Goal: Task Accomplishment & Management: Complete application form

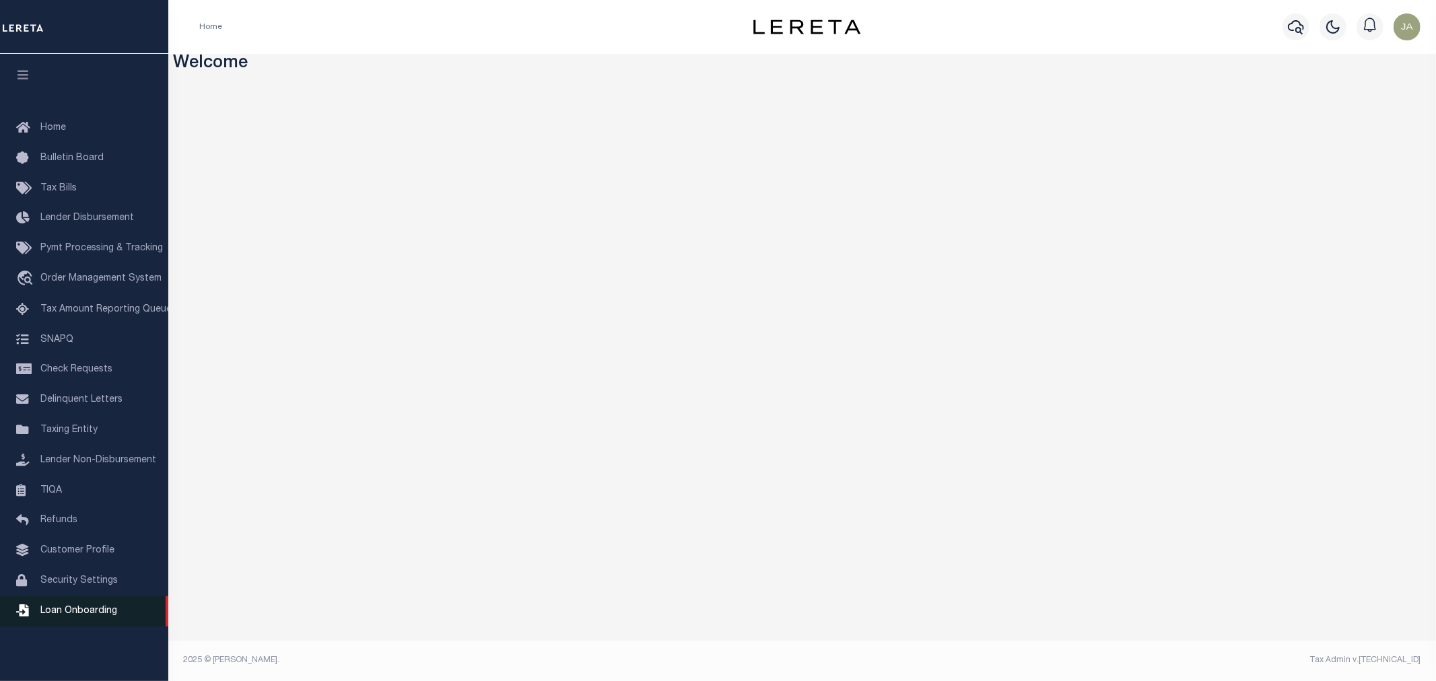
click at [85, 609] on span "Loan Onboarding" at bounding box center [78, 611] width 77 height 9
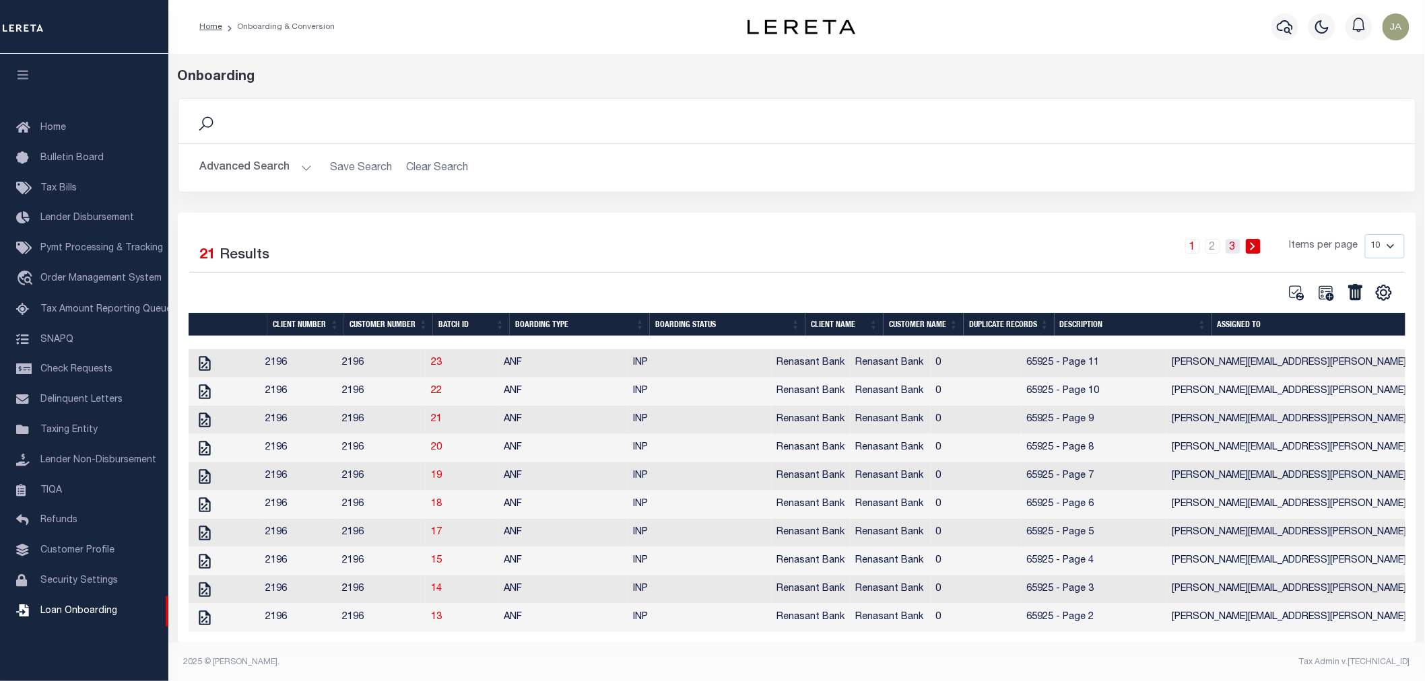
click at [1235, 251] on link "3" at bounding box center [1232, 246] width 15 height 15
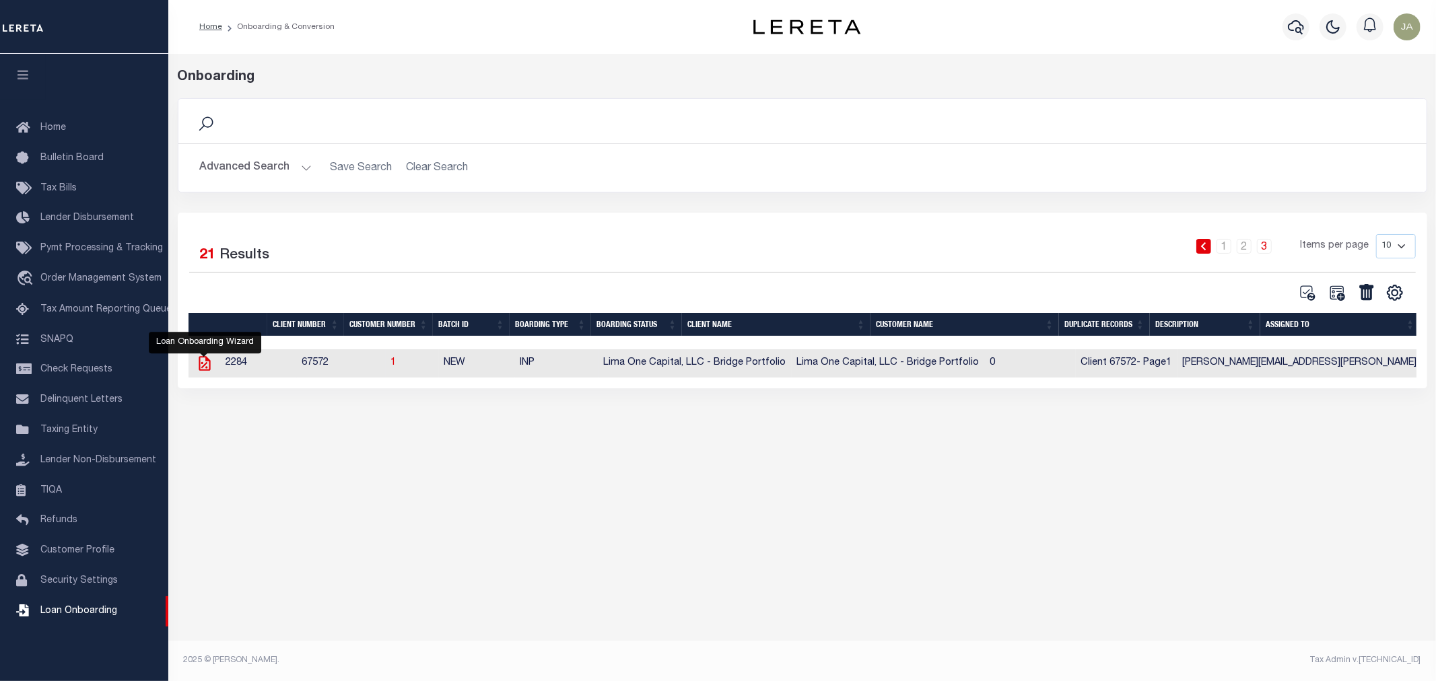
click at [204, 366] on icon at bounding box center [204, 363] width 11 height 15
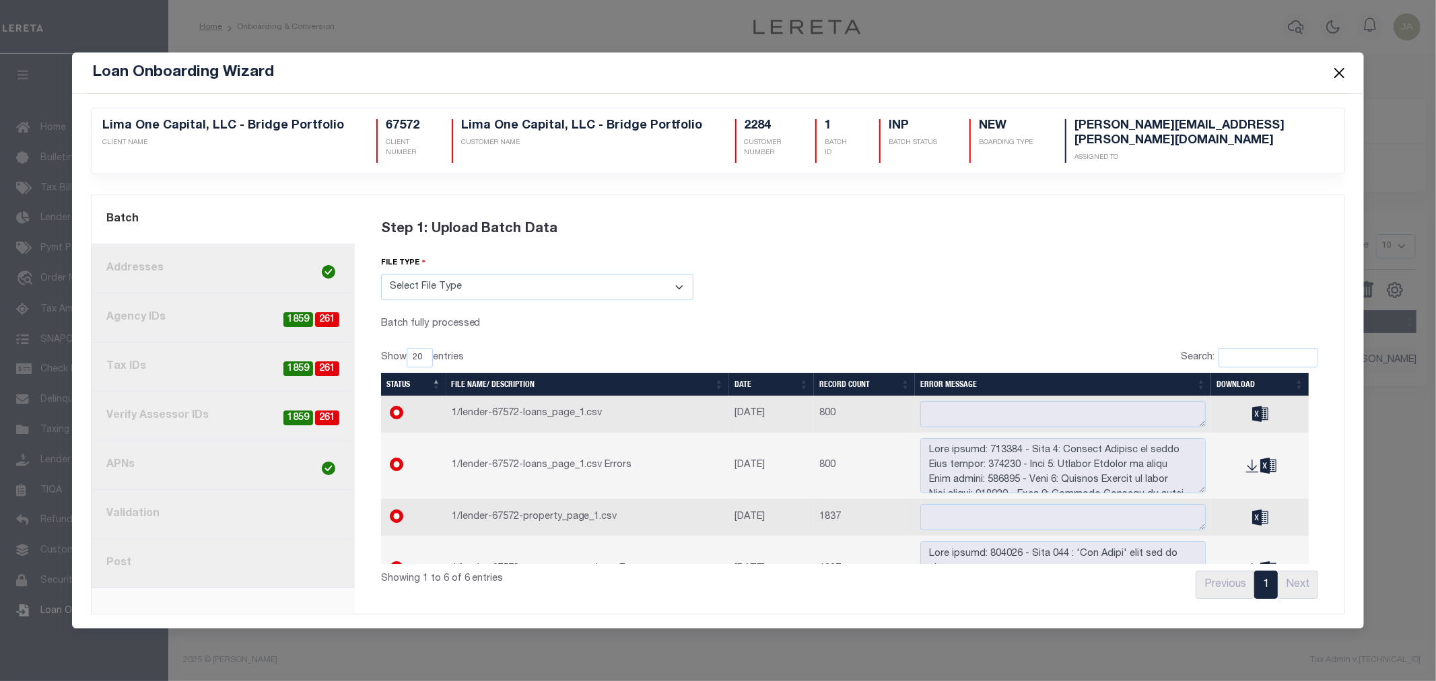
click at [1337, 79] on button "Close" at bounding box center [1339, 73] width 18 height 18
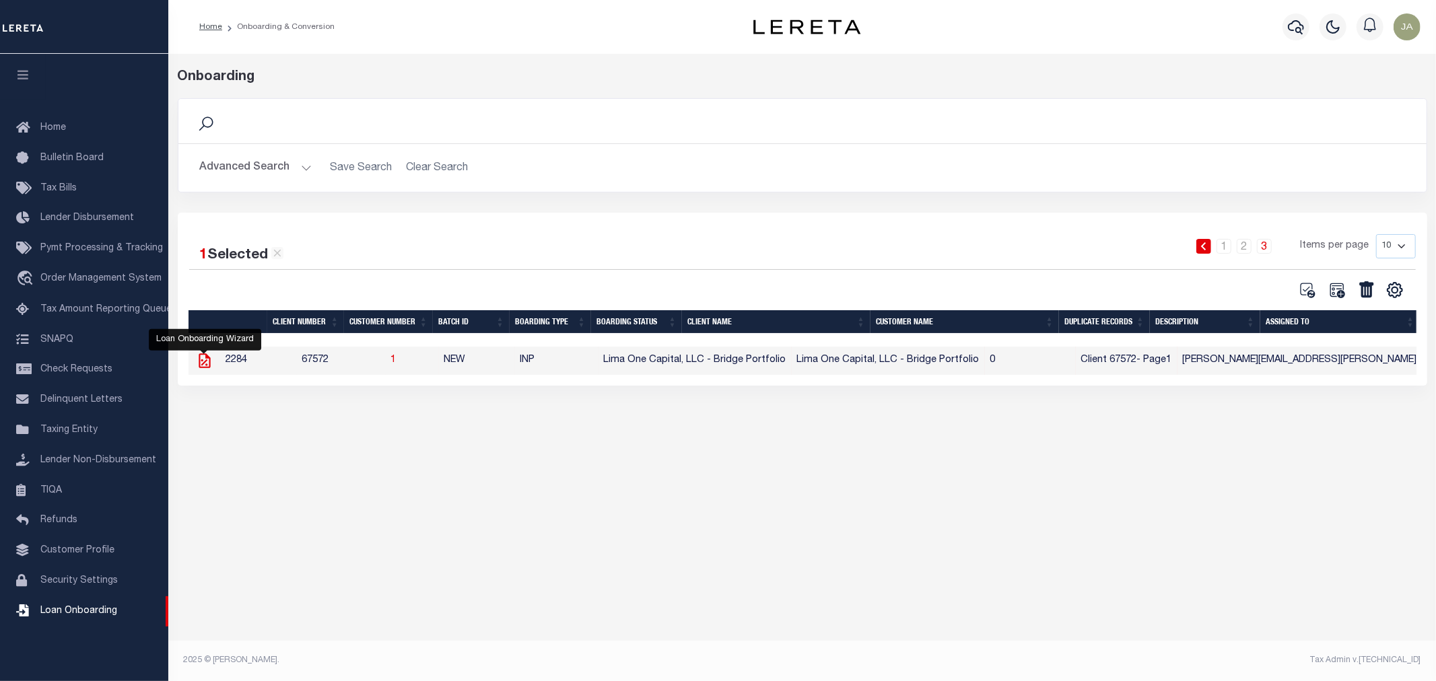
click at [203, 365] on icon at bounding box center [205, 361] width 18 height 18
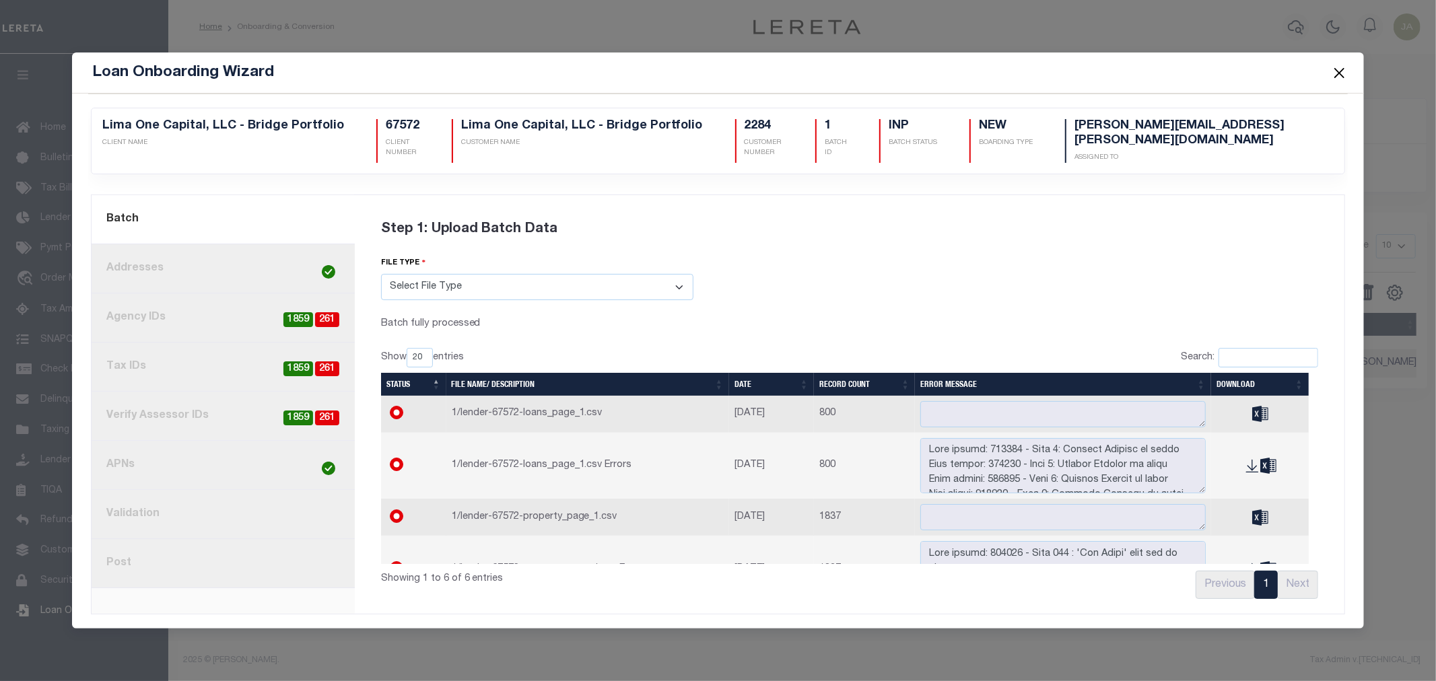
click at [1340, 78] on button "Close" at bounding box center [1339, 73] width 18 height 18
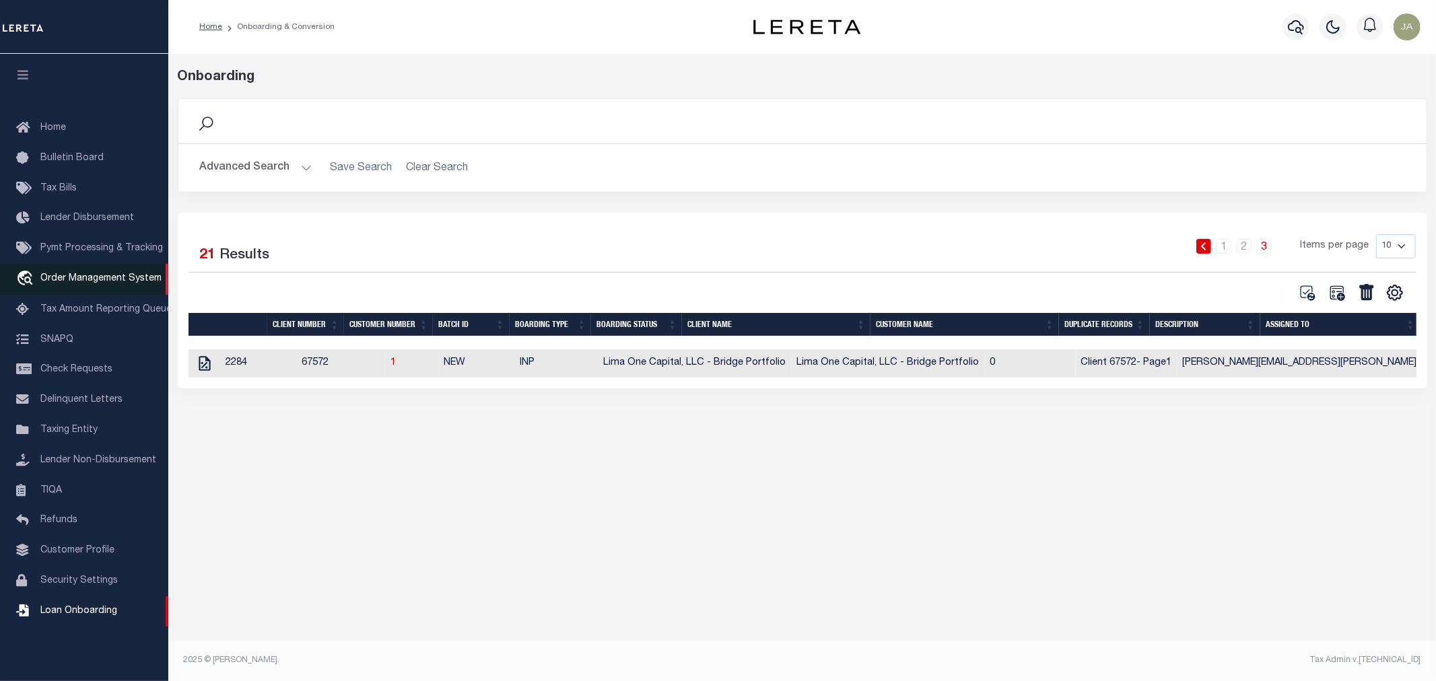
click at [76, 279] on span "Order Management System" at bounding box center [100, 278] width 121 height 9
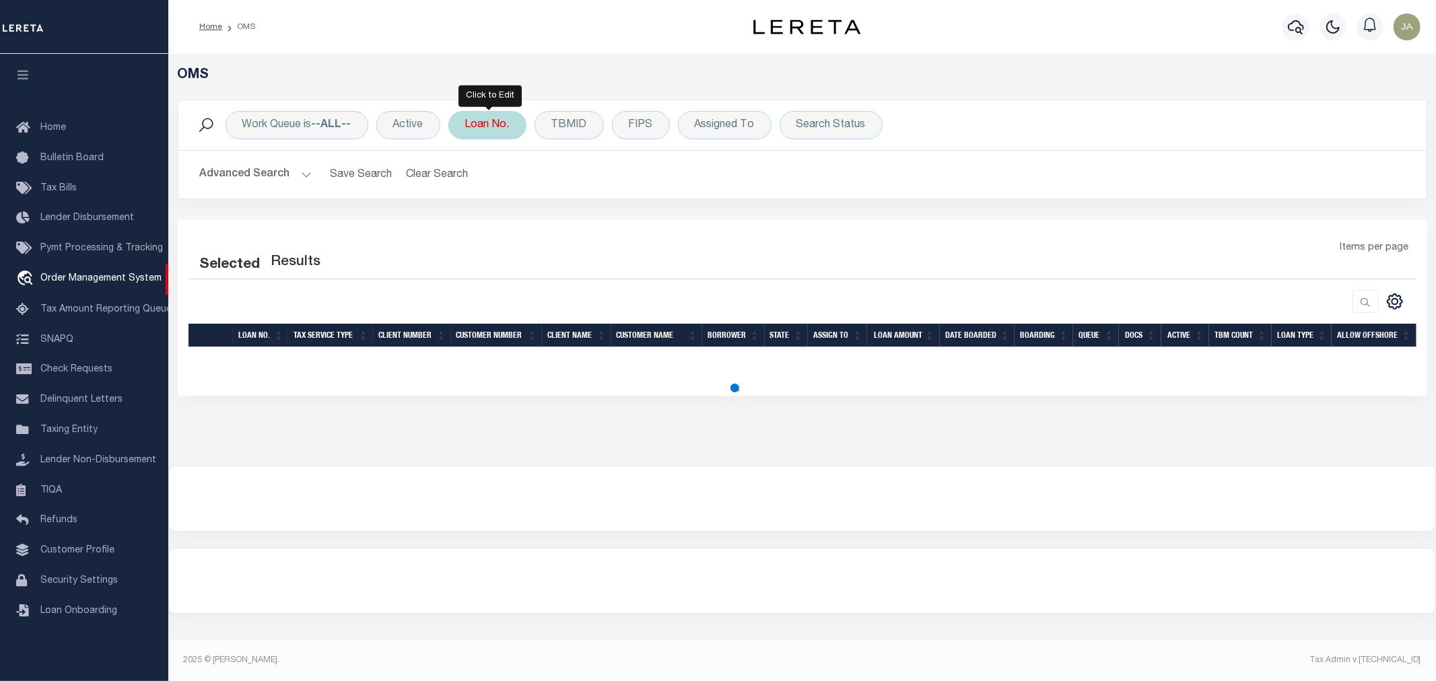
click at [491, 129] on div "Loan No." at bounding box center [487, 125] width 78 height 28
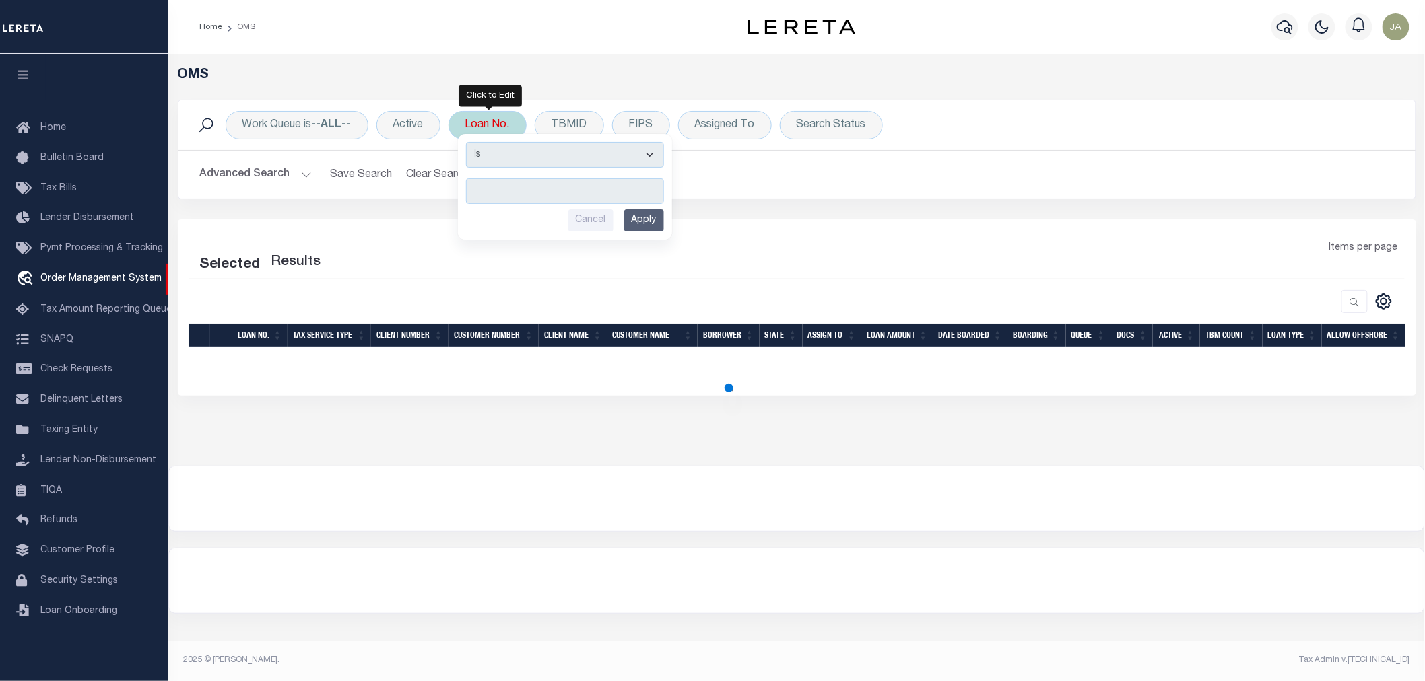
select select "200"
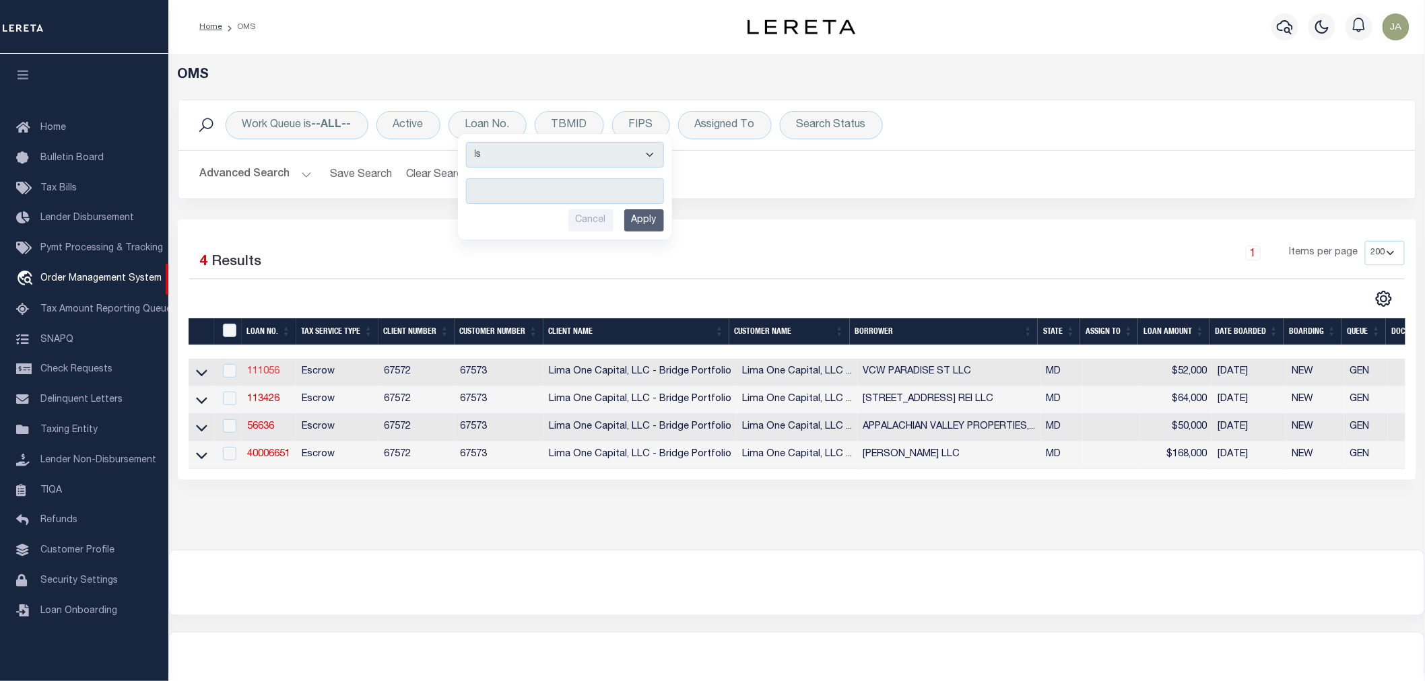
click at [257, 374] on link "111056" at bounding box center [263, 371] width 32 height 9
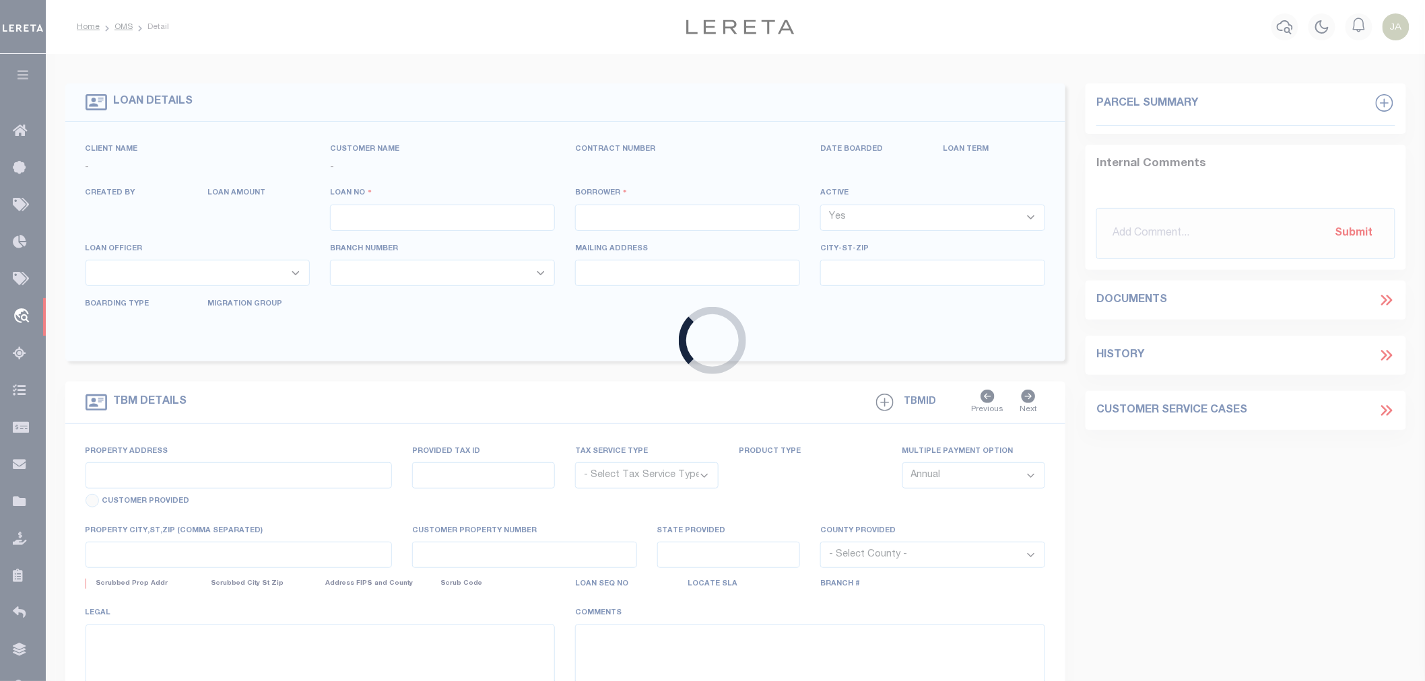
type input "111056"
type input "VCW PARADISE ST LLC"
select select
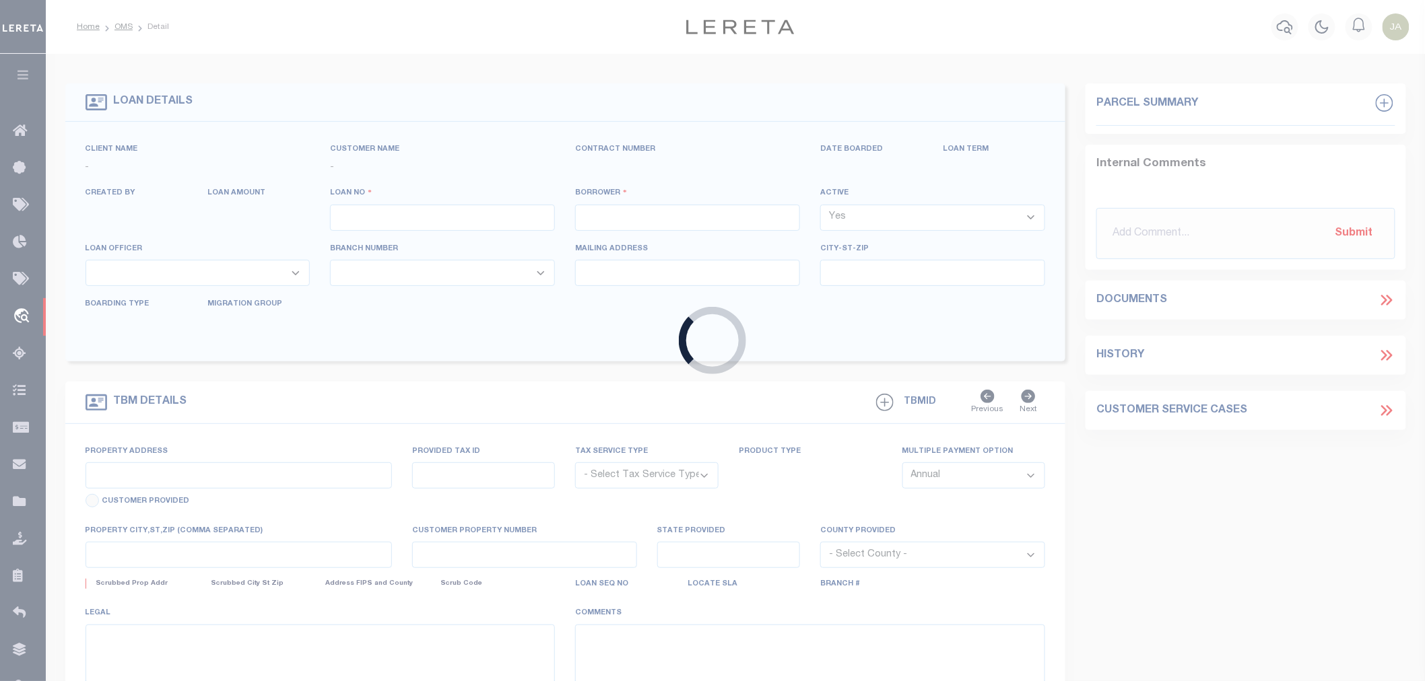
select select
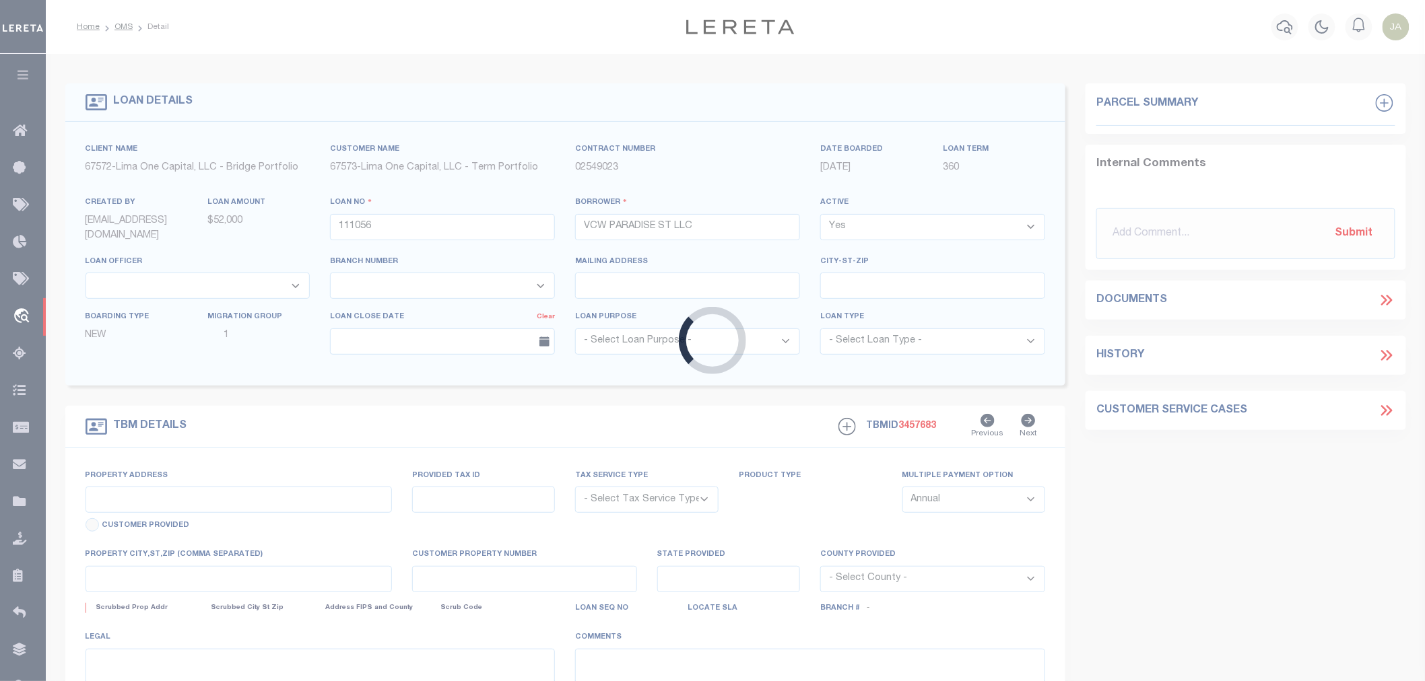
type input "[STREET_ADDRESS]"
radio input "true"
select select "Escrow"
type input "MIDLAND MD 21542"
type input "111056-1"
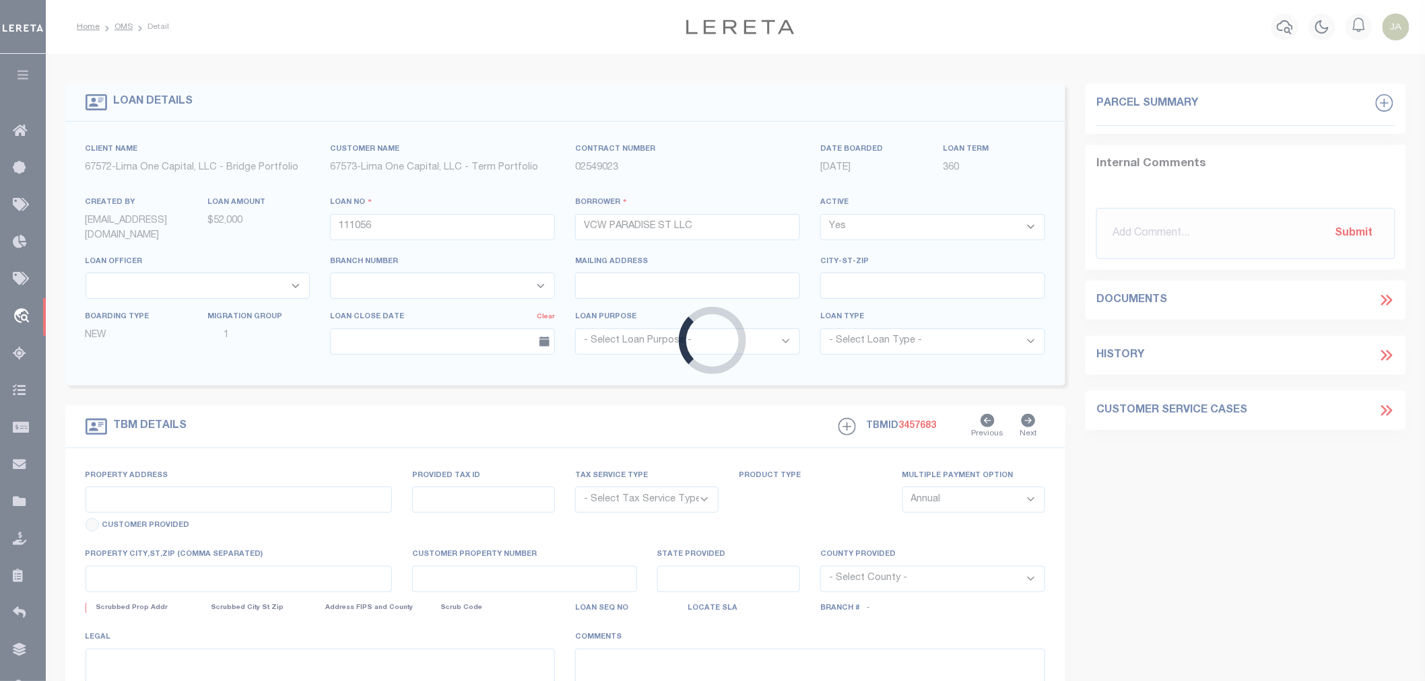
type input "MD"
type textarea "COLLECTOR: ENTITY: PARCEL: 18004763"
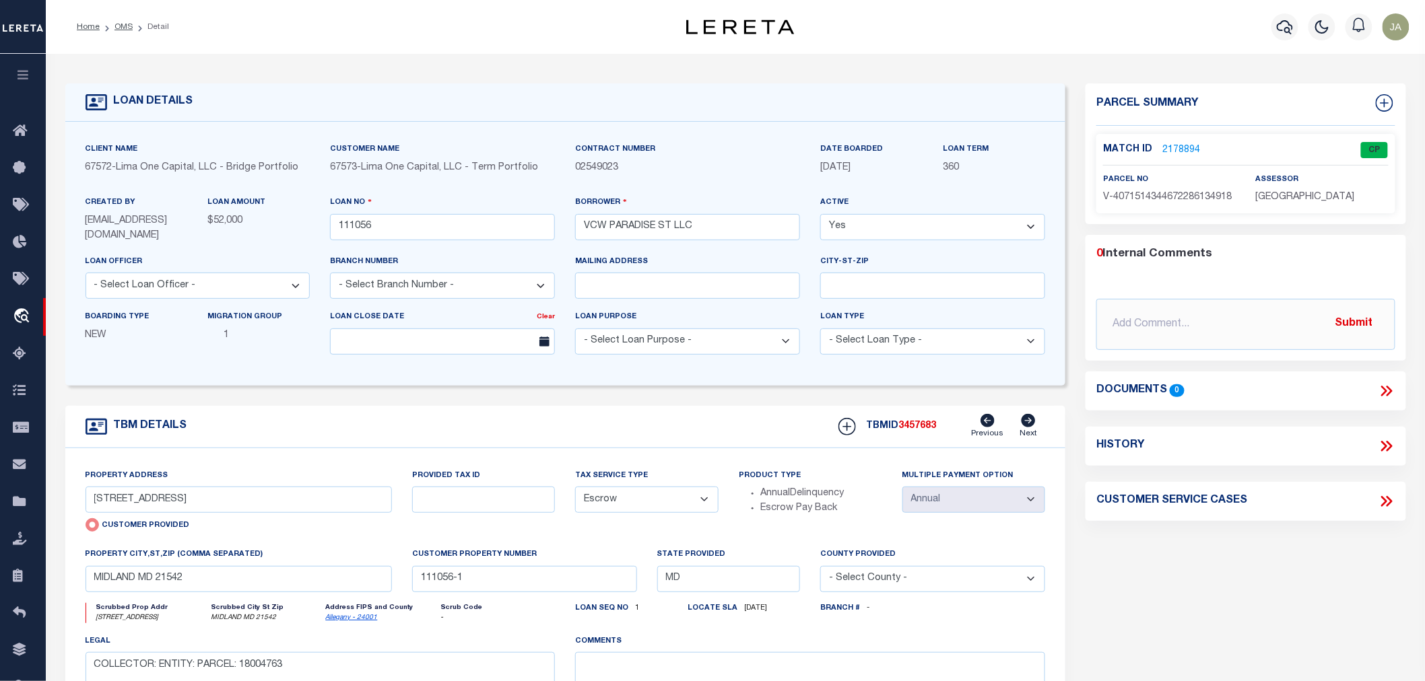
click at [1178, 145] on link "2178894" at bounding box center [1181, 150] width 38 height 14
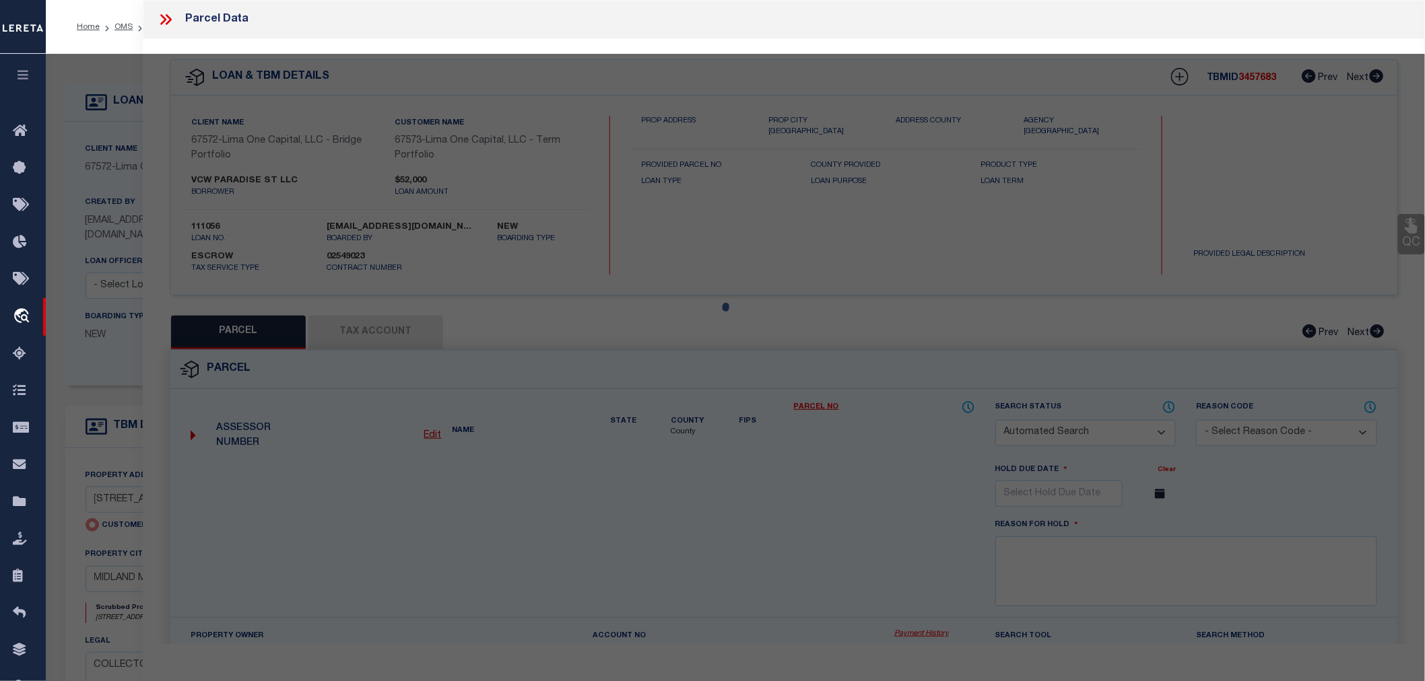
checkbox input "false"
select select "CP"
select select "AGW"
select select
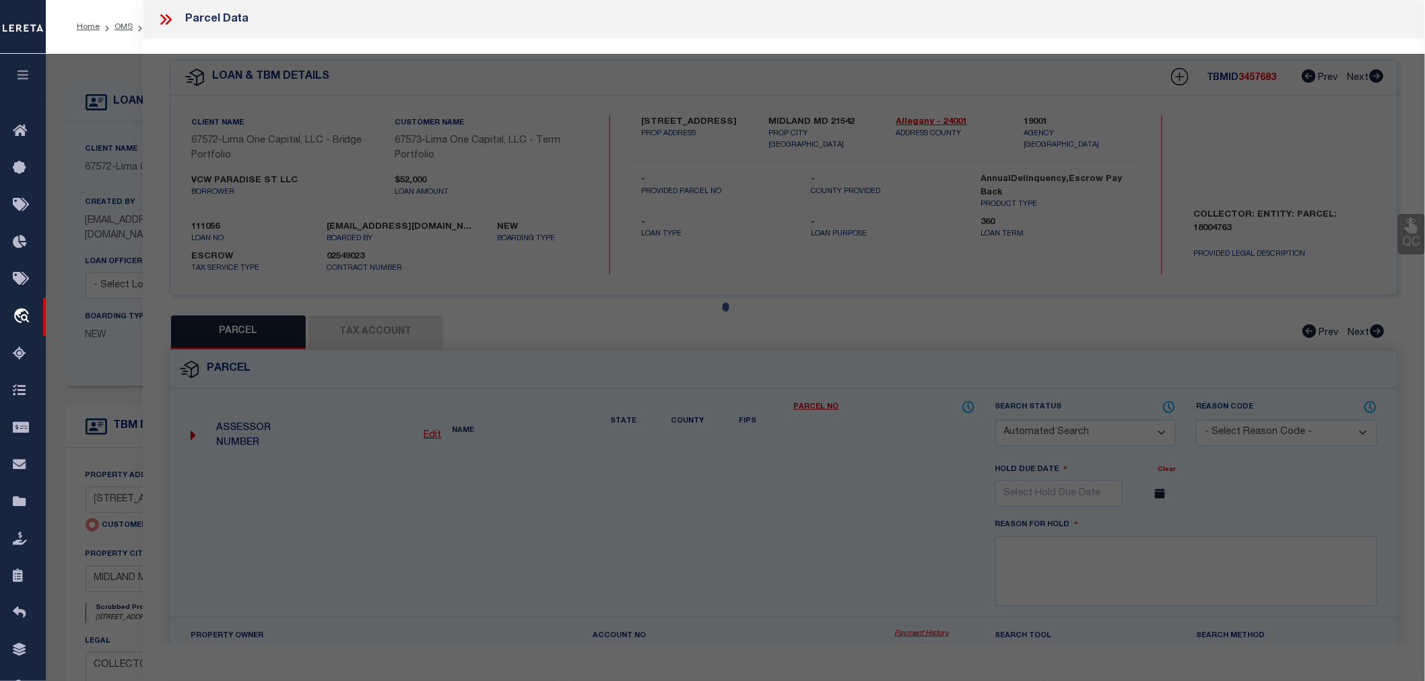
type input "[STREET_ADDRESS]"
checkbox input "false"
type input "MIDLAND MD 21542"
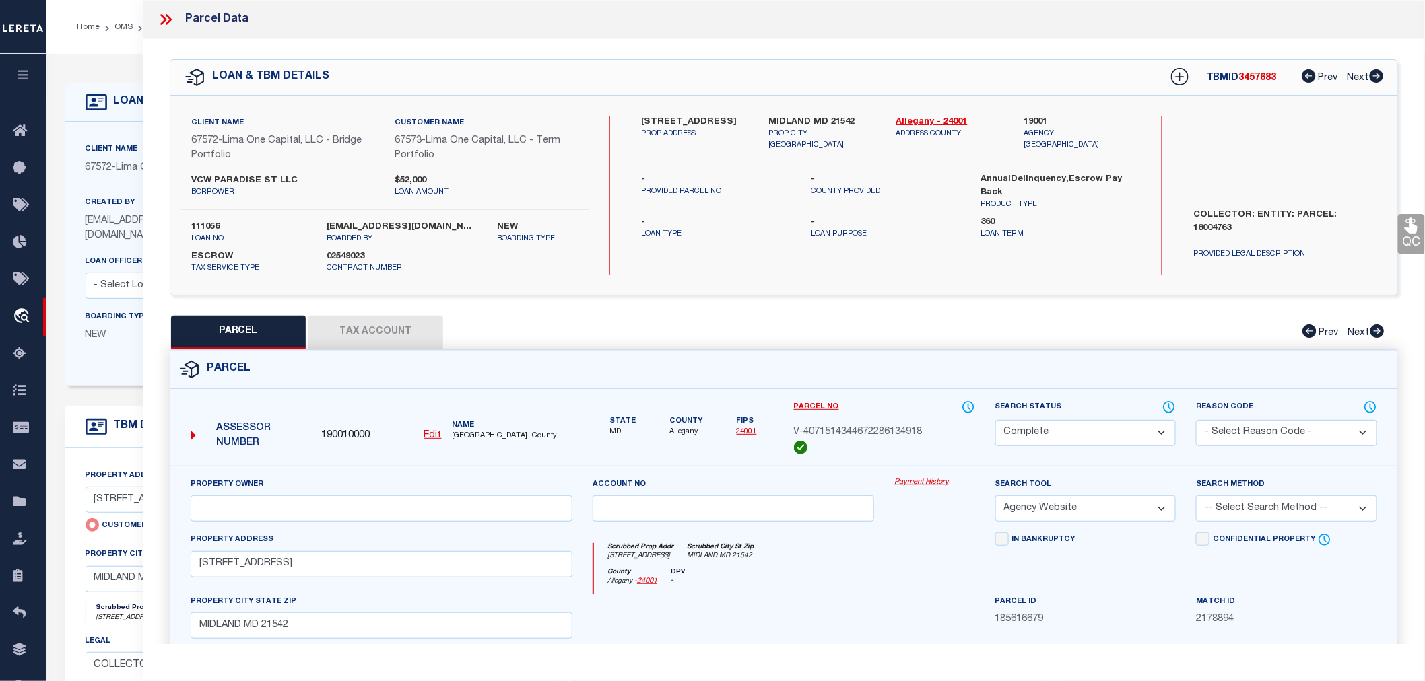
click at [169, 22] on icon at bounding box center [169, 19] width 6 height 11
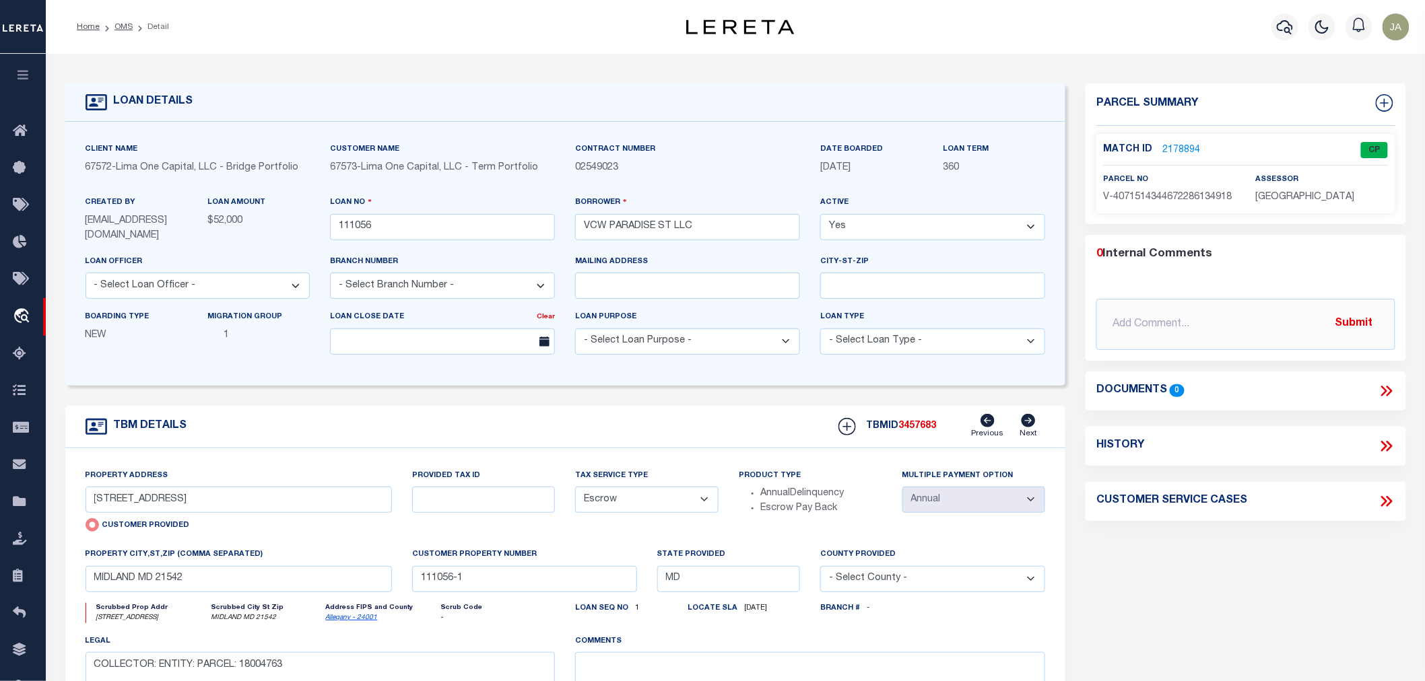
click at [1172, 149] on link "2178894" at bounding box center [1181, 150] width 38 height 14
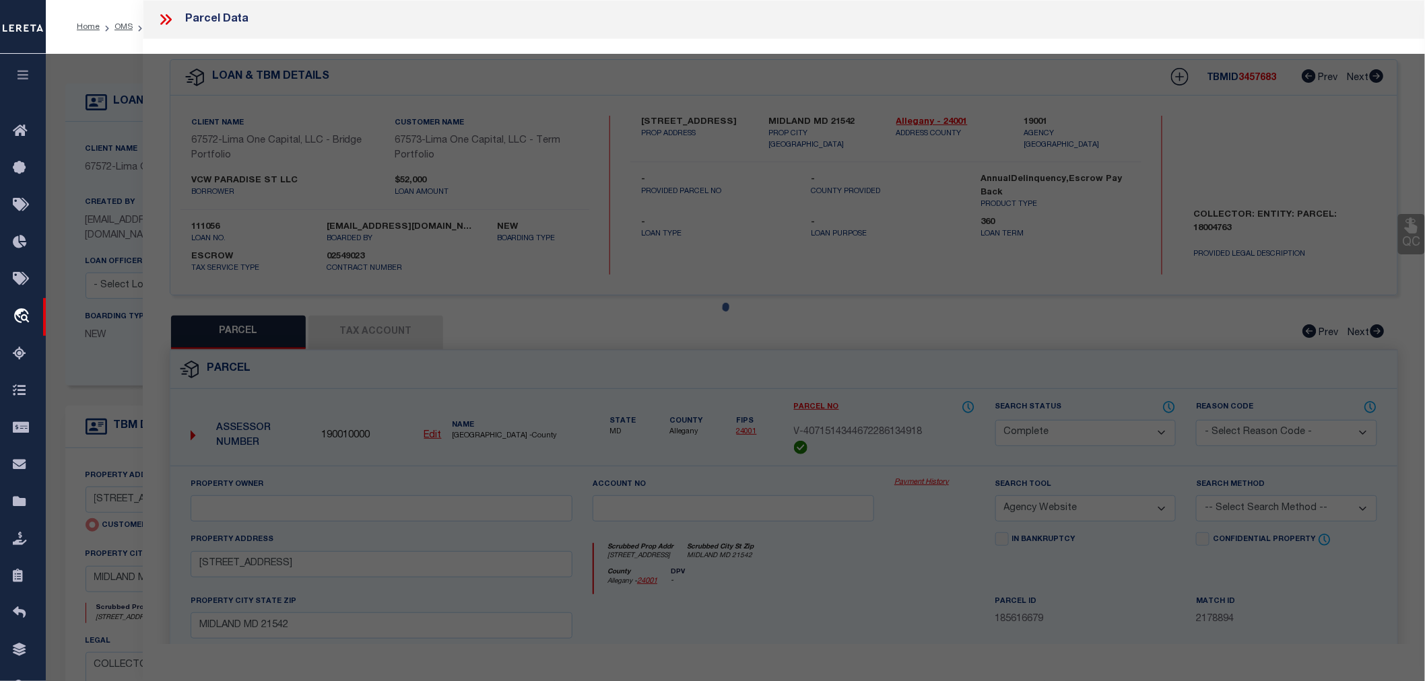
select select "AS"
select select
checkbox input "false"
select select "CP"
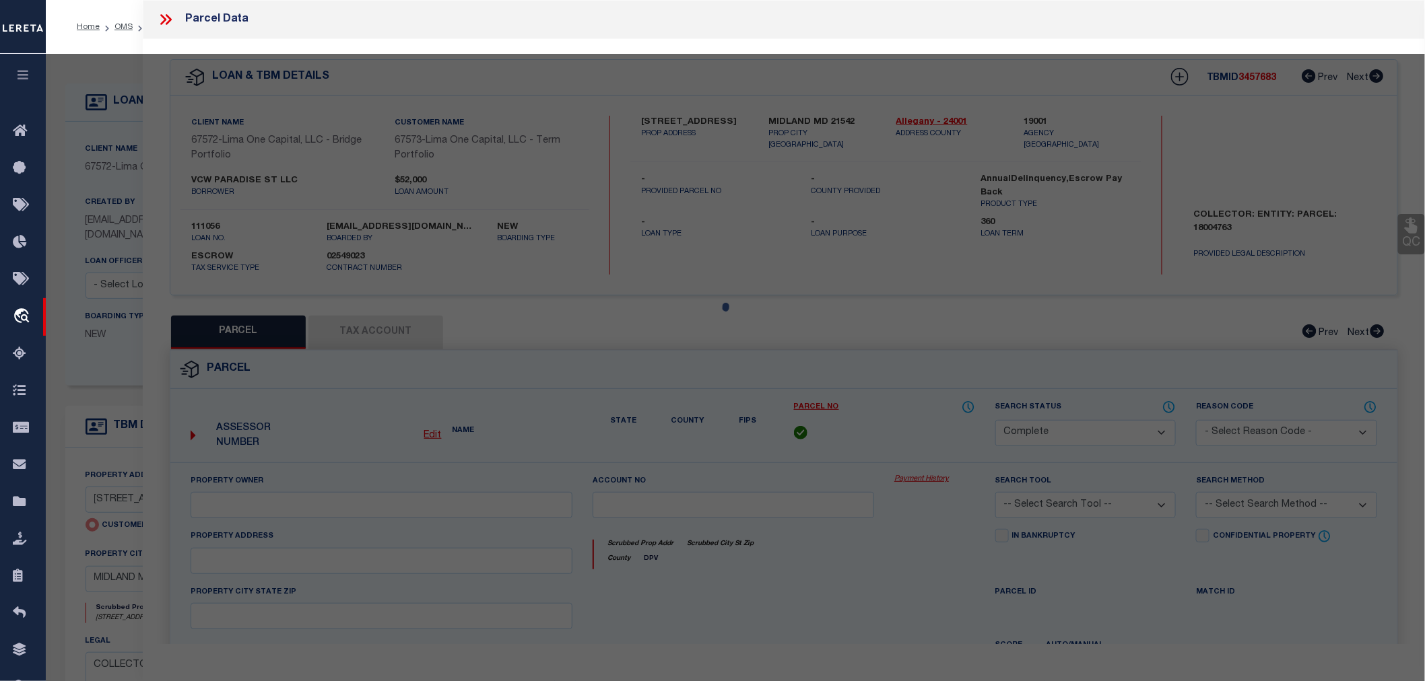
select select "AGW"
select select
type input "[STREET_ADDRESS]"
checkbox input "false"
type input "MIDLAND MD 21542"
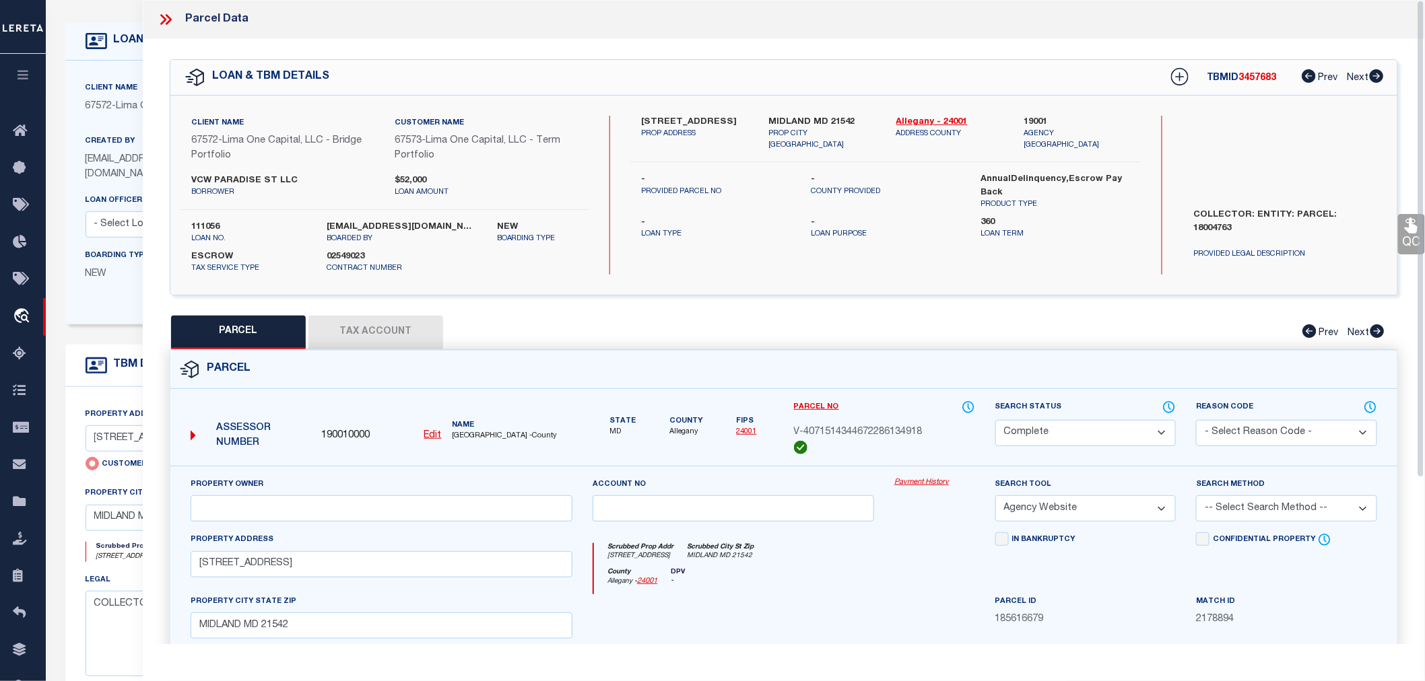
scroll to position [59, 0]
click at [162, 22] on icon at bounding box center [163, 19] width 6 height 11
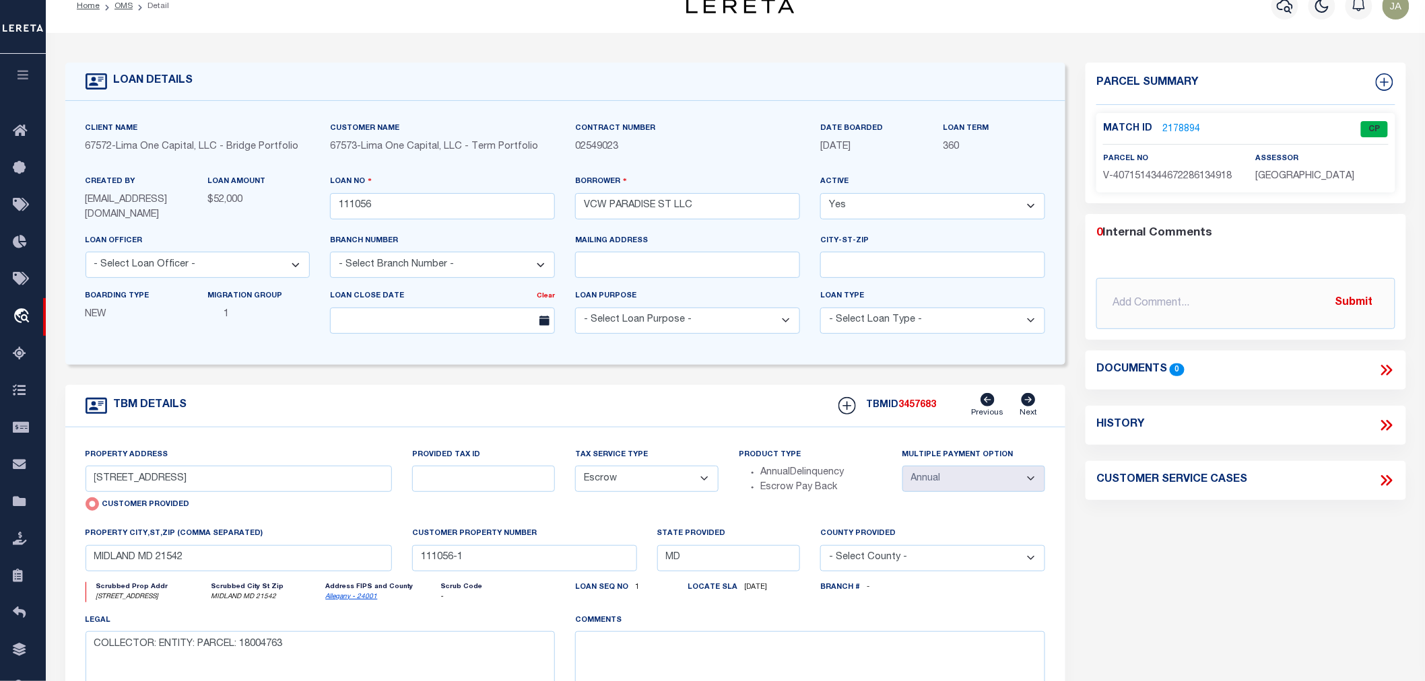
scroll to position [0, 0]
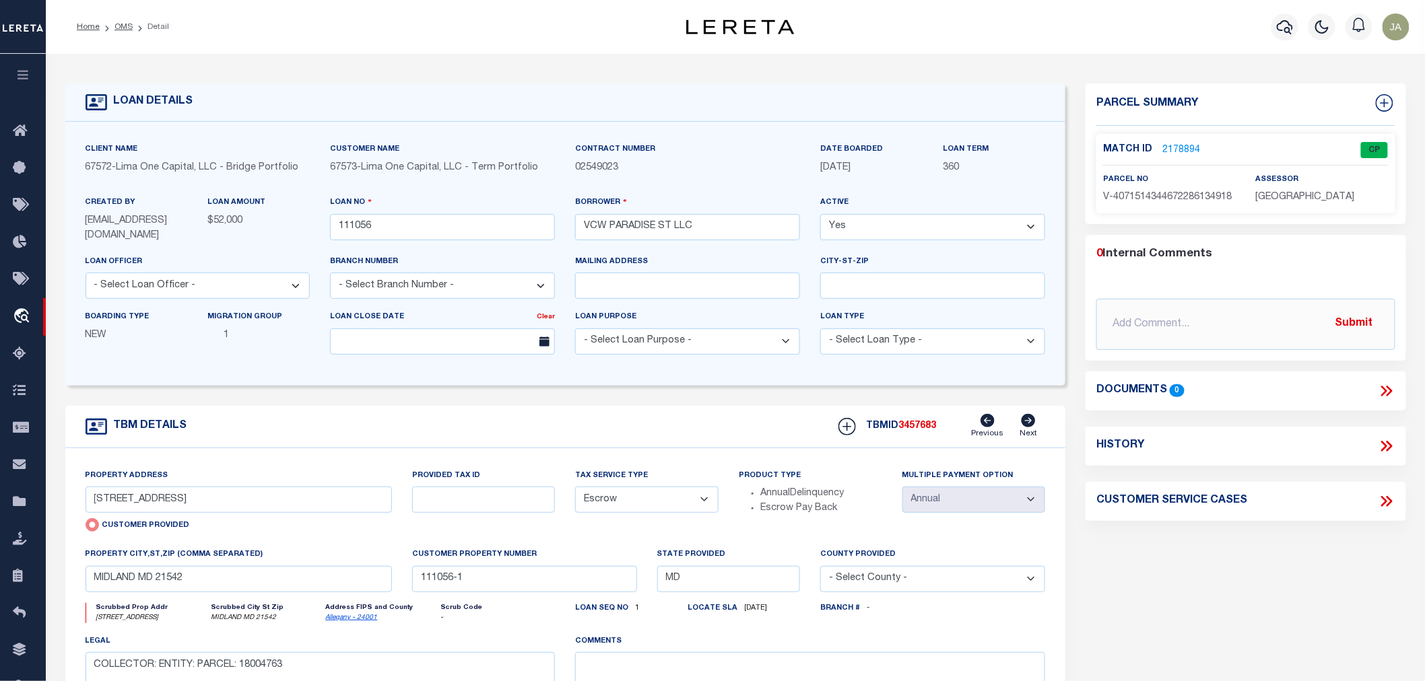
click at [25, 76] on icon "button" at bounding box center [22, 75] width 15 height 12
